Goal: Task Accomplishment & Management: Manage account settings

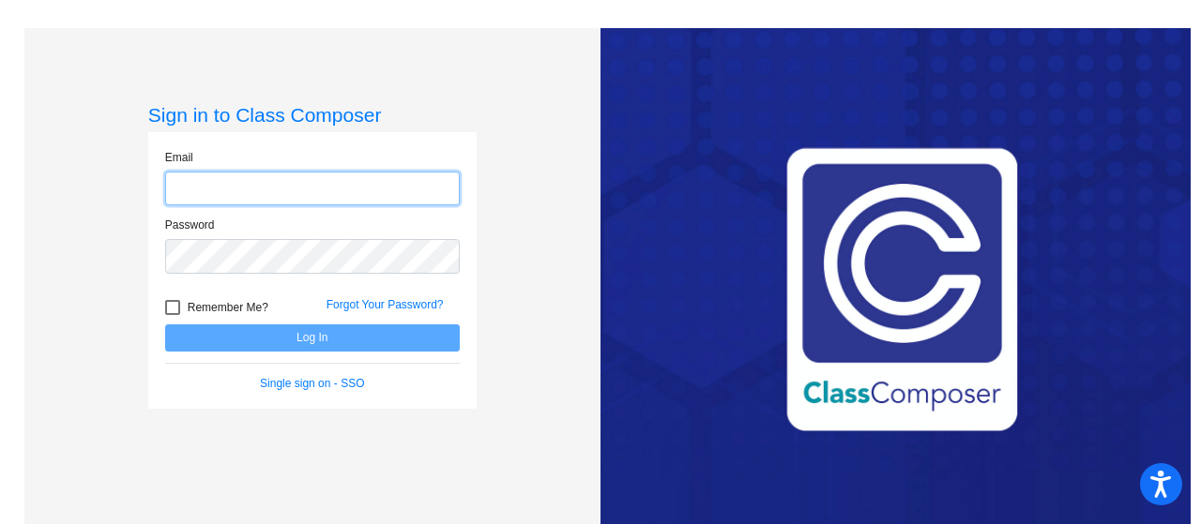
type input "[PERSON_NAME][EMAIL_ADDRESS][DOMAIN_NAME]"
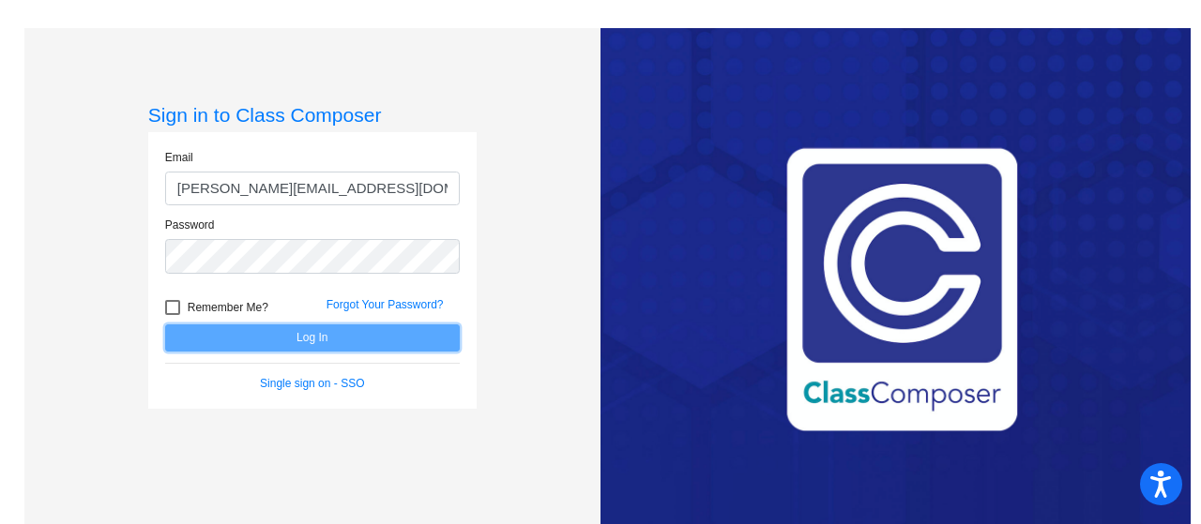
click at [354, 329] on button "Log In" at bounding box center [312, 338] width 295 height 27
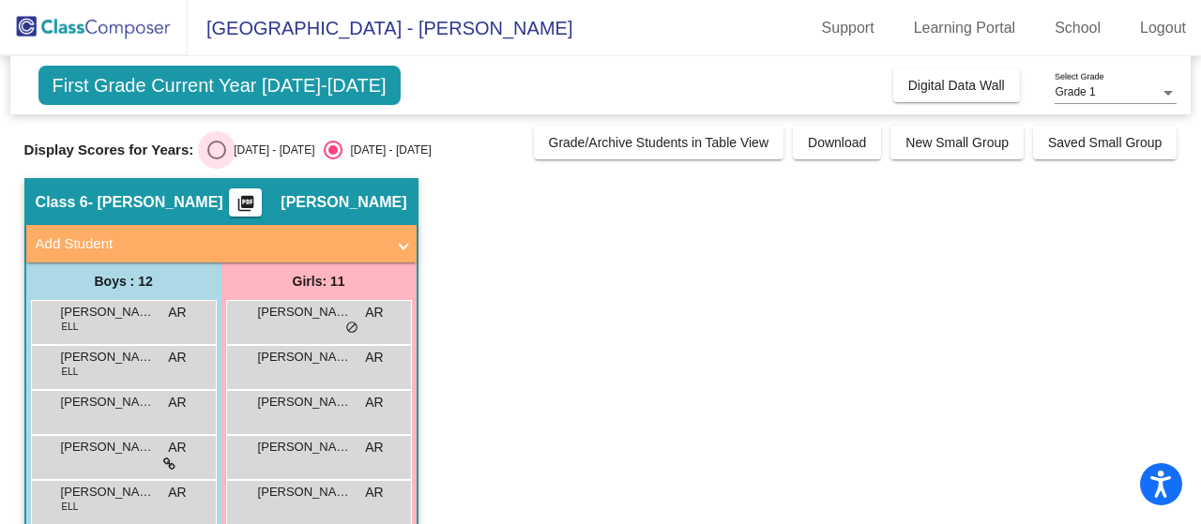
click at [220, 153] on div "Select an option" at bounding box center [216, 150] width 19 height 19
click at [217, 159] on input "[DATE] - [DATE]" at bounding box center [216, 159] width 1 height 1
radio input "true"
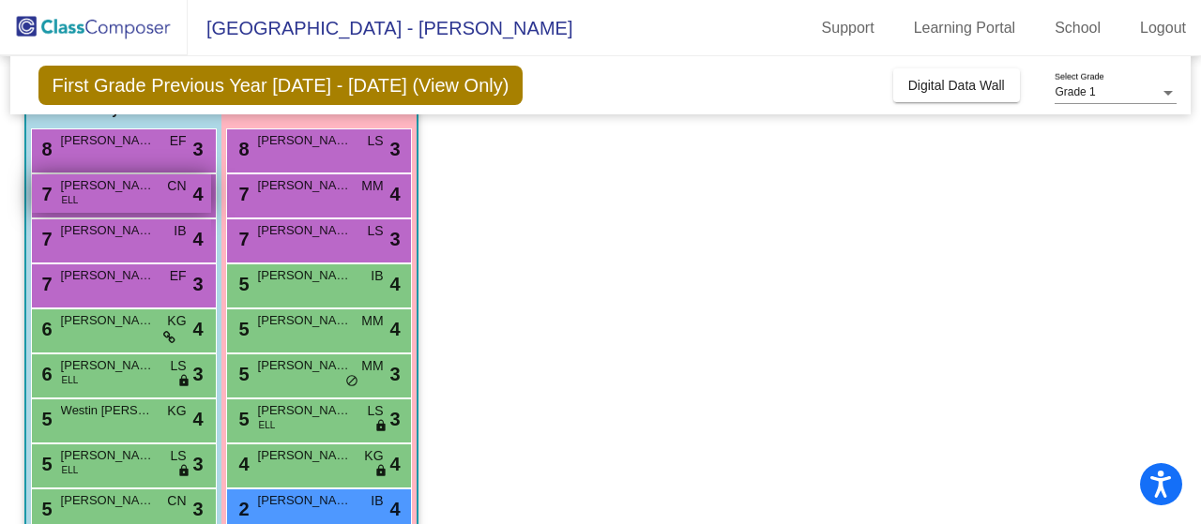
scroll to position [281, 0]
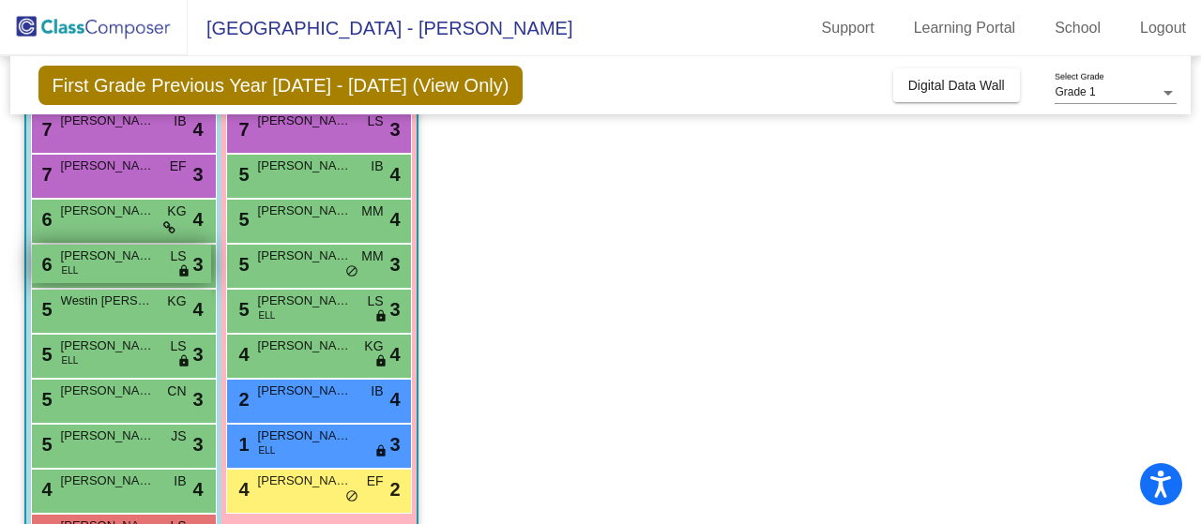
click at [107, 267] on div "6 [PERSON_NAME] [PERSON_NAME] lock do_not_disturb_alt 3" at bounding box center [121, 264] width 179 height 38
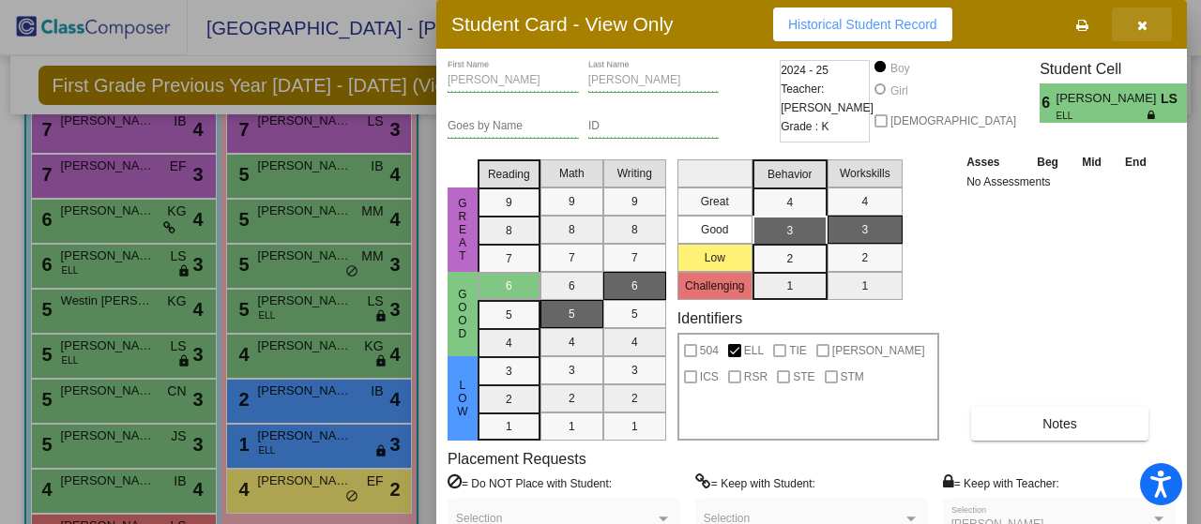
click at [1145, 19] on icon "button" at bounding box center [1142, 25] width 10 height 13
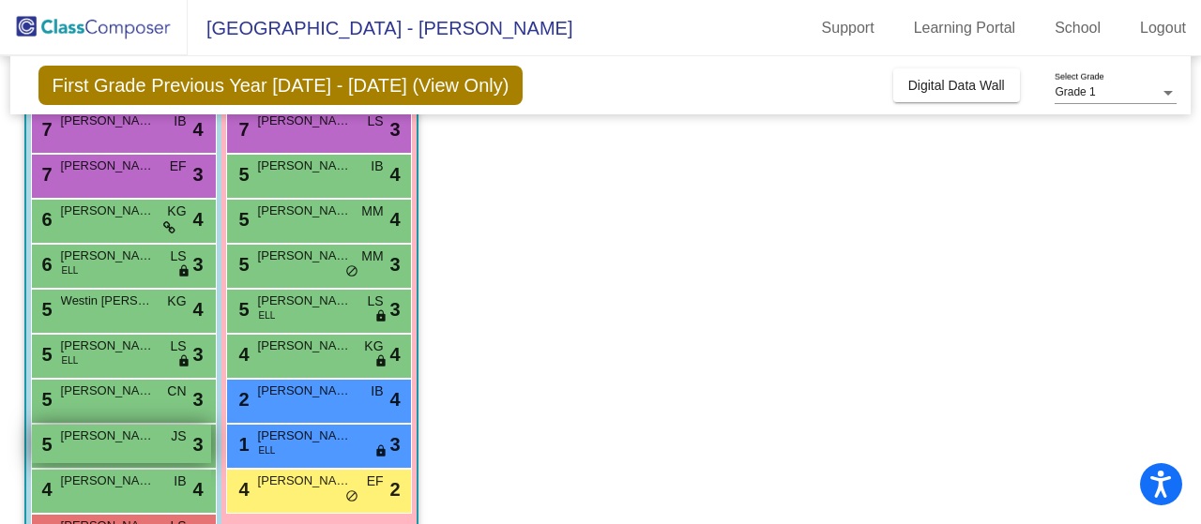
click at [92, 448] on div "5 [PERSON_NAME] JS lock do_not_disturb_alt 3" at bounding box center [121, 444] width 179 height 38
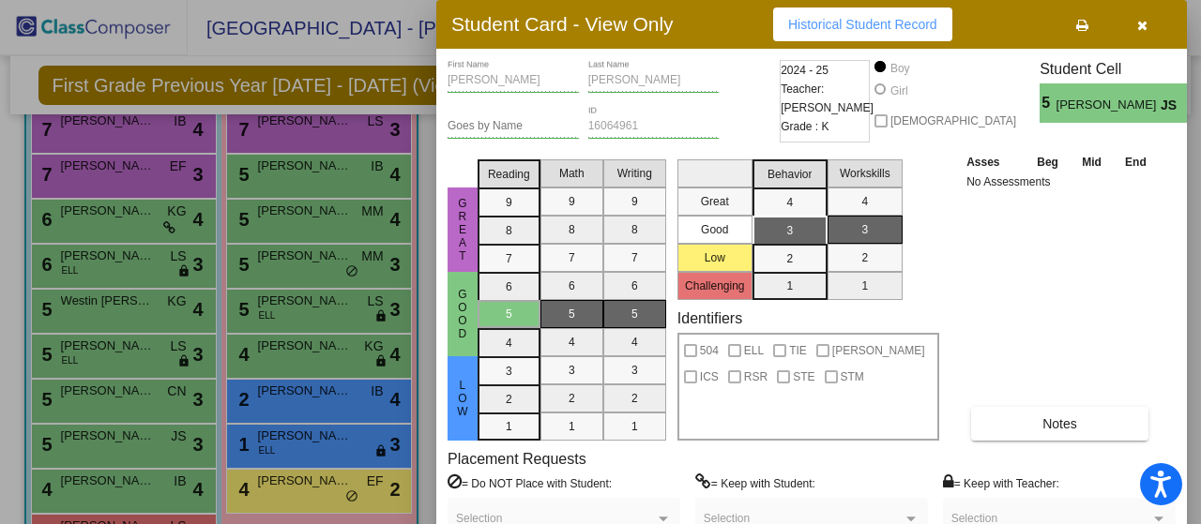
click at [1137, 20] on icon "button" at bounding box center [1142, 25] width 10 height 13
